Goal: Task Accomplishment & Management: Use online tool/utility

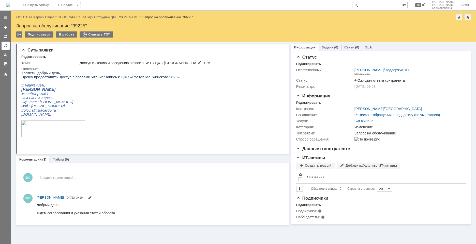
click at [7, 45] on div at bounding box center [6, 46] width 4 height 4
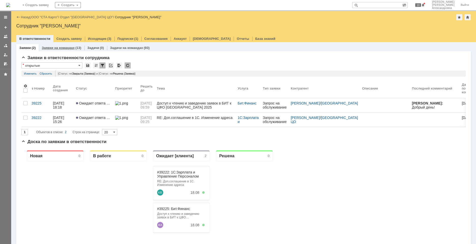
click at [46, 49] on link "Заявки на командах" at bounding box center [58, 48] width 33 height 4
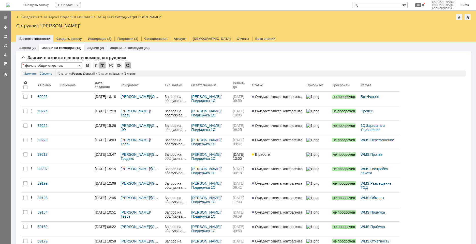
click at [47, 19] on div "Назад | ООО "СТА Карго" / Отдел "Санкт-Петербург ЦО" / Сотрудник "Швецова Ольга…" at bounding box center [243, 17] width 454 height 6
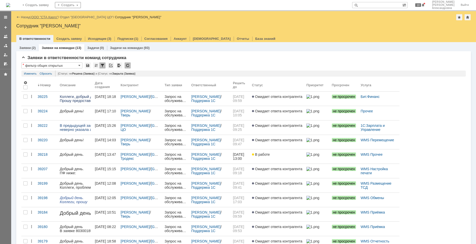
click at [49, 17] on link "ООО "СТА Карго"" at bounding box center [44, 17] width 27 height 4
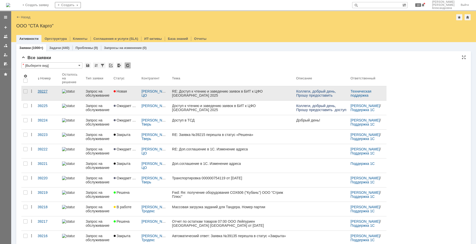
click at [41, 96] on link "39227" at bounding box center [48, 93] width 24 height 14
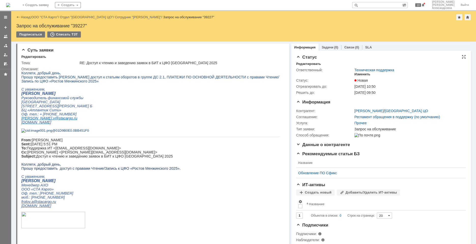
click at [362, 75] on div "Изменить" at bounding box center [362, 74] width 16 height 4
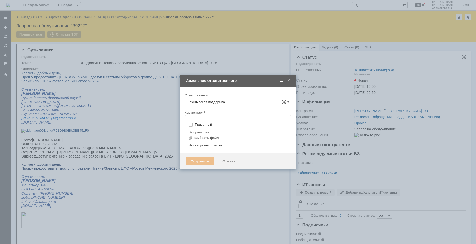
type input "[не указано]"
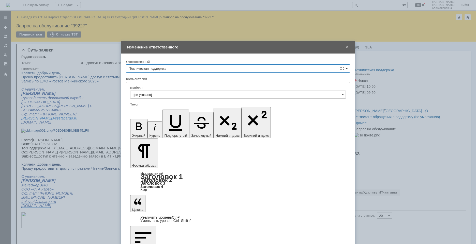
click at [348, 68] on div "Техническая поддержка" at bounding box center [238, 69] width 224 height 8
click at [346, 69] on span at bounding box center [347, 69] width 2 height 4
click at [202, 95] on span "[PERSON_NAME]" at bounding box center [237, 95] width 217 height 4
type input "[PERSON_NAME]"
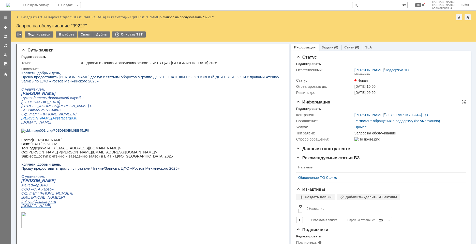
click at [311, 108] on div "Редактировать" at bounding box center [308, 109] width 25 height 4
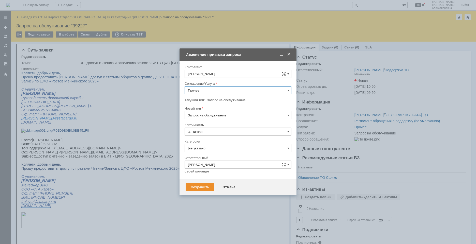
click at [286, 88] on input "Прочее" at bounding box center [237, 90] width 107 height 8
click at [224, 133] on span "1С:Бухгалтерия 3.0" at bounding box center [238, 133] width 100 height 4
type input "1С:Бухгалтерия 3.0"
click at [228, 145] on input "[не указано]" at bounding box center [237, 148] width 107 height 8
click at [203, 175] on span "Изменение" at bounding box center [238, 175] width 100 height 4
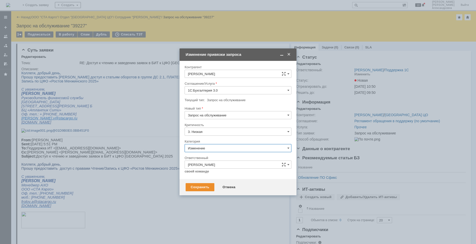
type input "Изменение"
click at [197, 188] on div "Сохранить" at bounding box center [200, 187] width 29 height 8
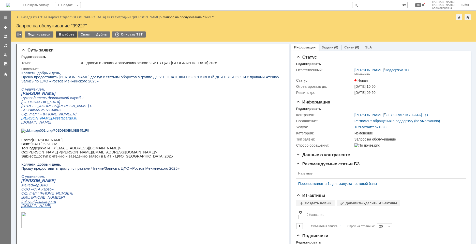
click at [65, 34] on div "В работу" at bounding box center [67, 35] width 22 height 6
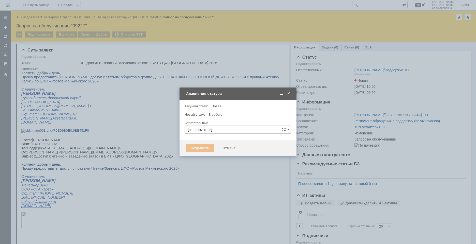
type input "[PERSON_NAME]"
type input "Изменение"
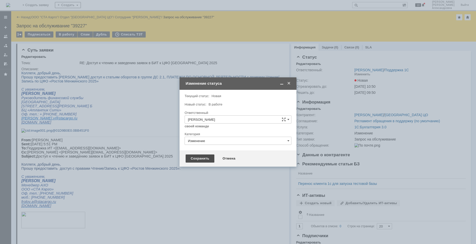
click at [203, 160] on div "Сохранить" at bounding box center [200, 159] width 29 height 8
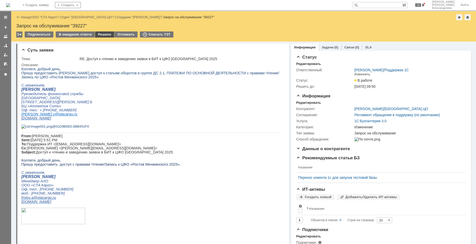
click at [106, 34] on div "Решено" at bounding box center [104, 35] width 19 height 6
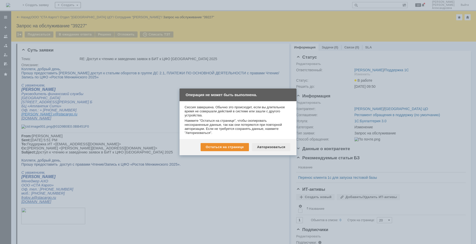
click at [266, 147] on div "Авторизоваться" at bounding box center [271, 147] width 38 height 8
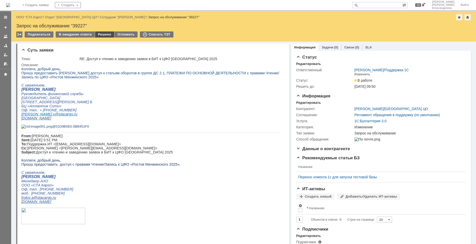
click at [101, 34] on div "Решено" at bounding box center [104, 35] width 19 height 6
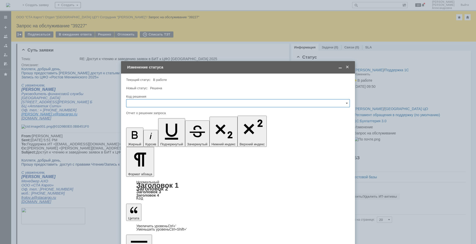
click at [144, 102] on input "text" at bounding box center [238, 103] width 224 height 8
click at [148, 171] on span "Решено" at bounding box center [237, 171] width 217 height 4
type input "Решено"
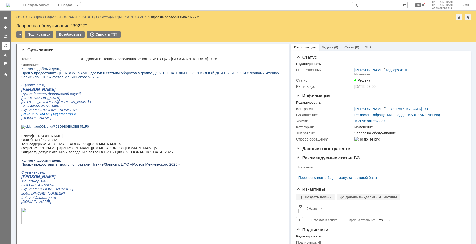
click at [4, 48] on link at bounding box center [6, 46] width 8 height 8
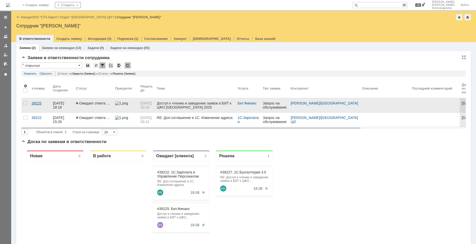
click at [42, 106] on link "39225" at bounding box center [39, 105] width 21 height 14
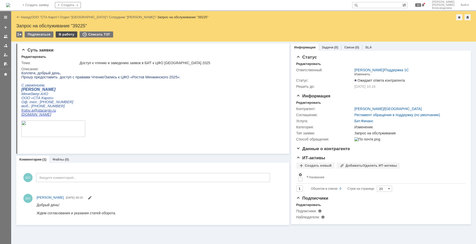
click at [66, 36] on div "В работу" at bounding box center [67, 35] width 22 height 6
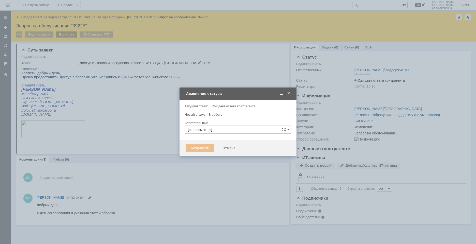
type input "[PERSON_NAME]"
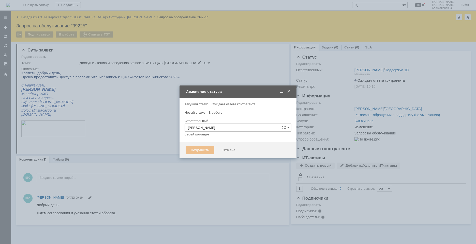
type input "Изменение"
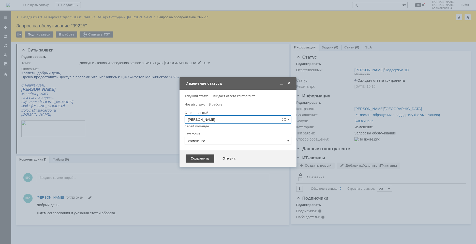
click at [209, 160] on div "Сохранить" at bounding box center [200, 159] width 29 height 8
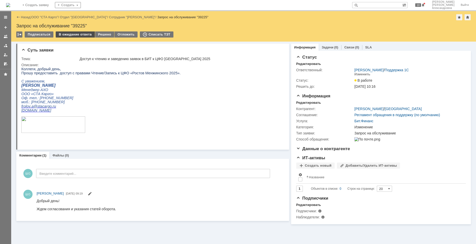
click at [83, 34] on div "В ожидание ответа" at bounding box center [75, 35] width 39 height 6
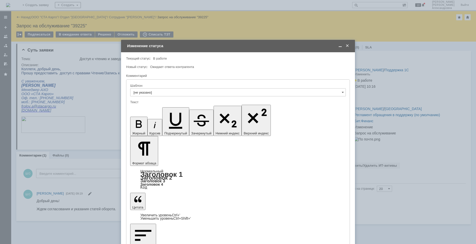
drag, startPoint x: 145, startPoint y: 1451, endPoint x: 171, endPoint y: 1436, distance: 30.4
drag, startPoint x: 153, startPoint y: 1441, endPoint x: 128, endPoint y: 1437, distance: 25.5
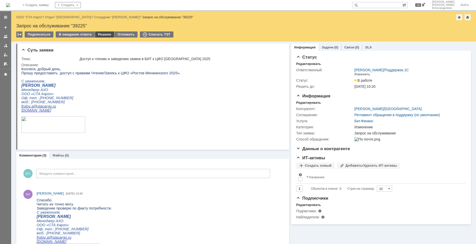
click at [105, 35] on div "Решено" at bounding box center [104, 35] width 19 height 6
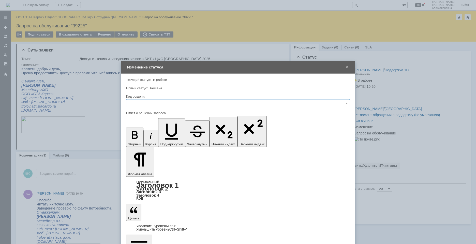
click at [164, 106] on input "text" at bounding box center [238, 103] width 224 height 8
click at [147, 165] on span "Решено" at bounding box center [237, 171] width 217 height 4
type input "Решено"
